Goal: Task Accomplishment & Management: Manage account settings

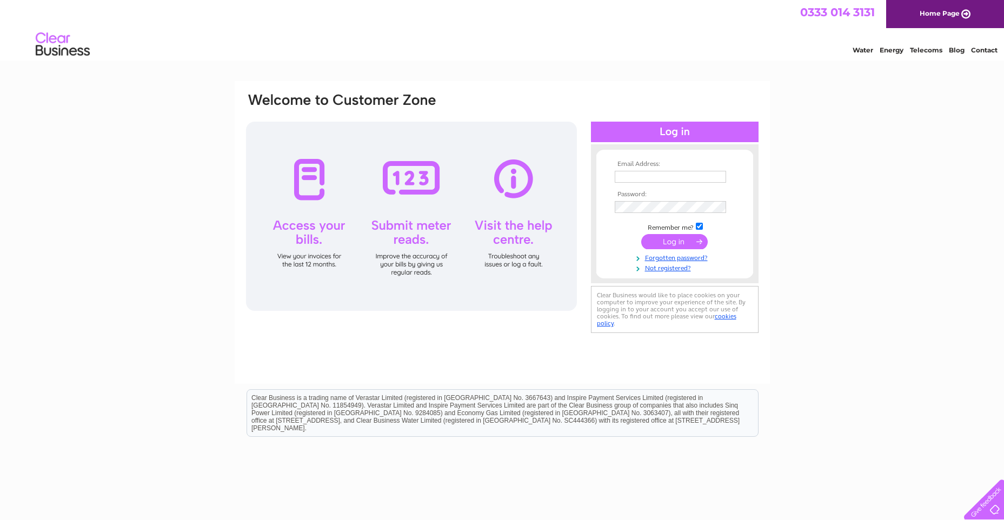
type input "[PERSON_NAME][EMAIL_ADDRESS][DOMAIN_NAME]"
click at [684, 241] on input "submit" at bounding box center [674, 241] width 67 height 15
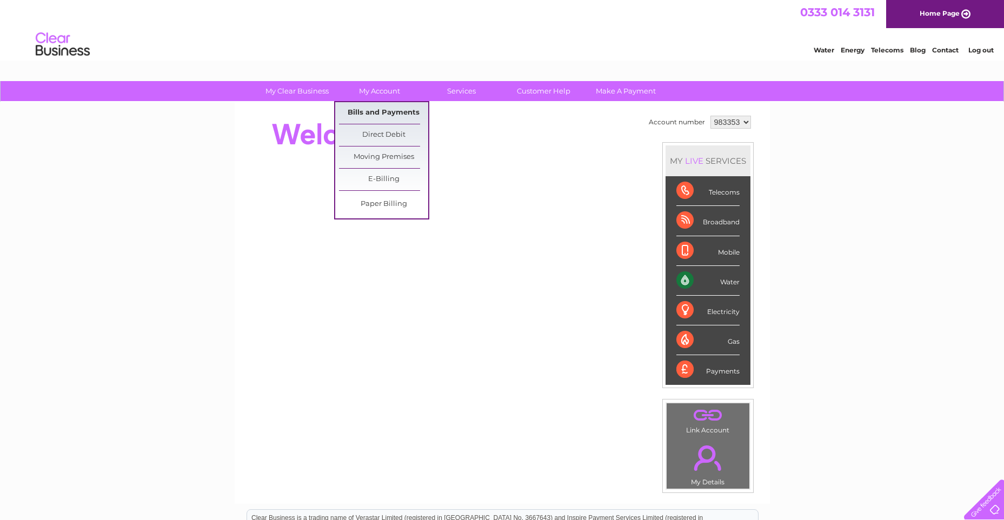
click at [380, 116] on link "Bills and Payments" at bounding box center [383, 113] width 89 height 22
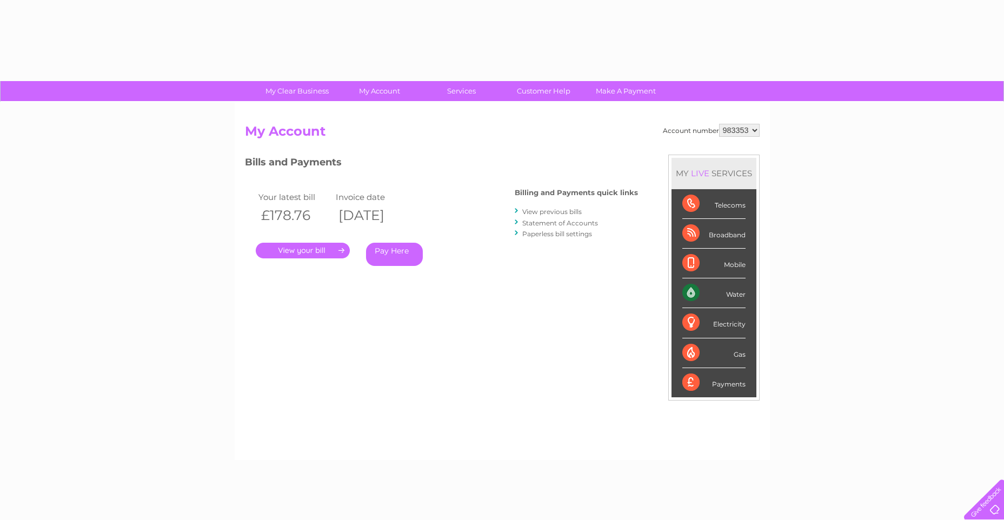
click at [394, 112] on div "Account number 983353 My Account MY LIVE SERVICES Telecoms Broadband Mobile Wat…" at bounding box center [502, 281] width 535 height 358
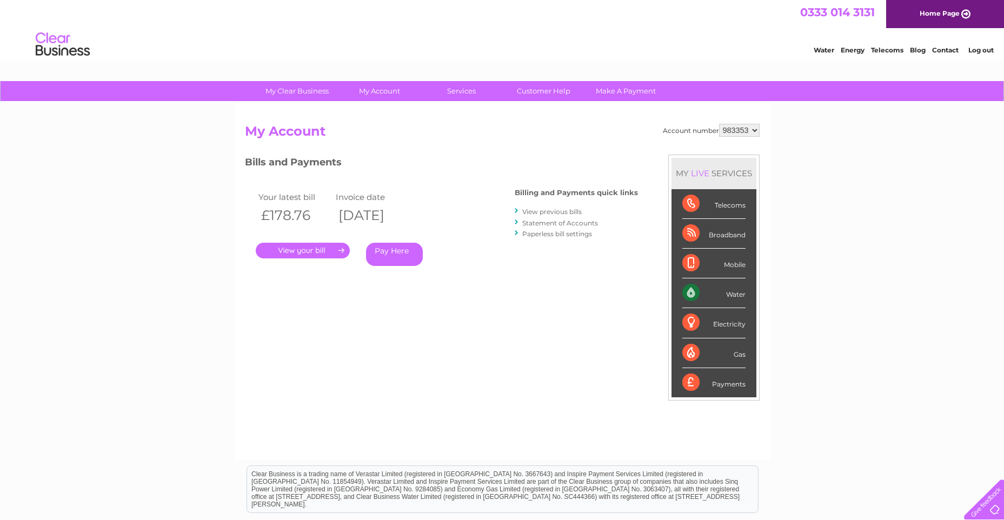
click at [287, 248] on link "." at bounding box center [303, 251] width 94 height 16
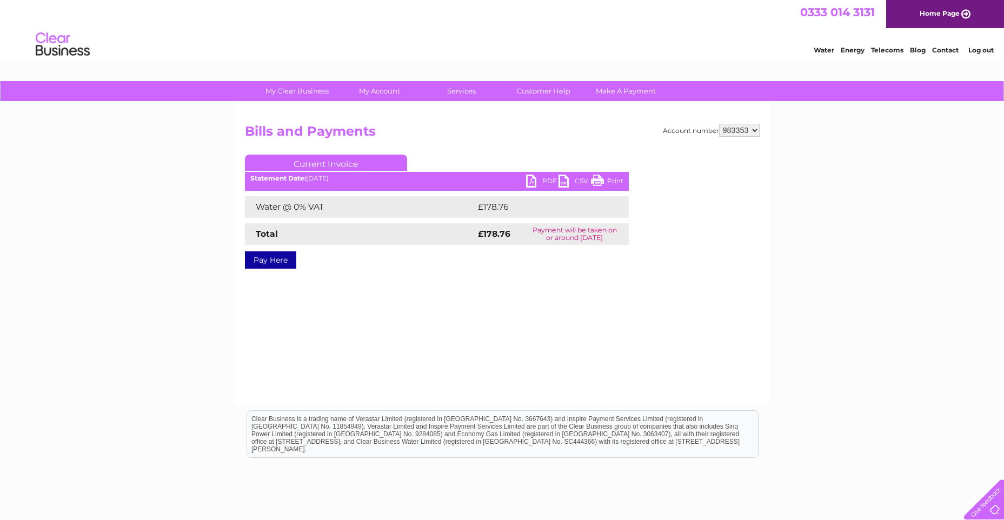
click at [546, 181] on link "PDF" at bounding box center [542, 183] width 32 height 16
